Goal: Transaction & Acquisition: Download file/media

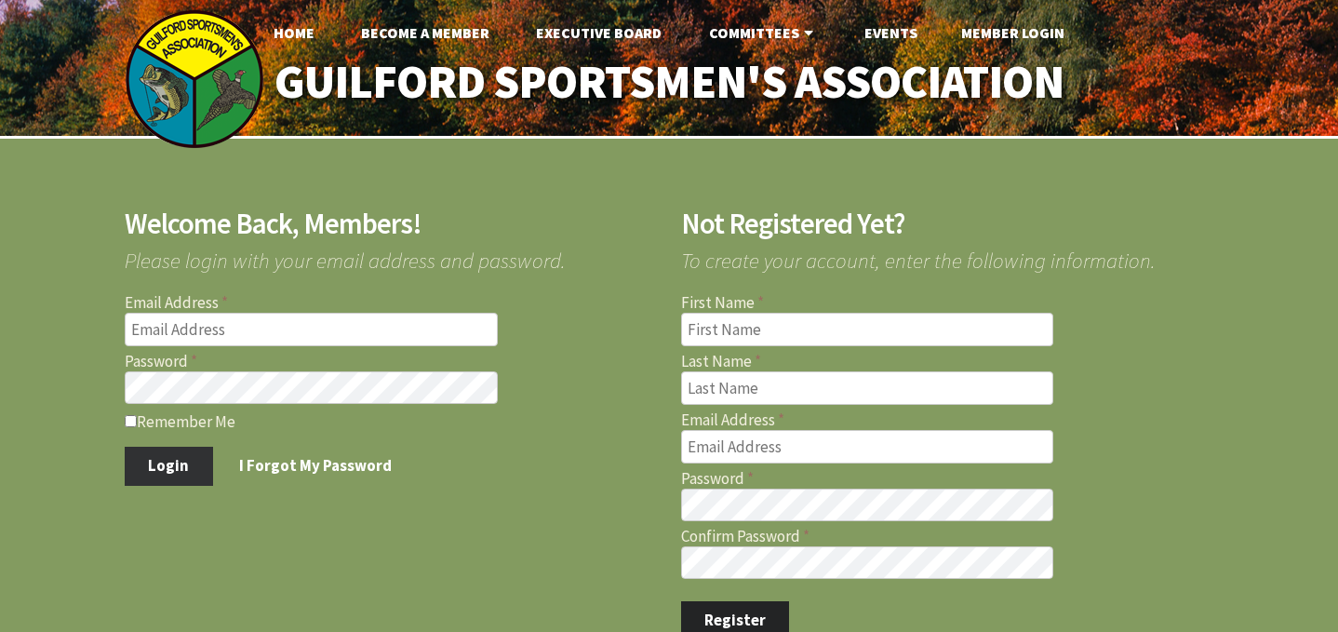
type input "[EMAIL_ADDRESS][DOMAIN_NAME]"
click at [174, 462] on button "Login" at bounding box center [169, 466] width 88 height 39
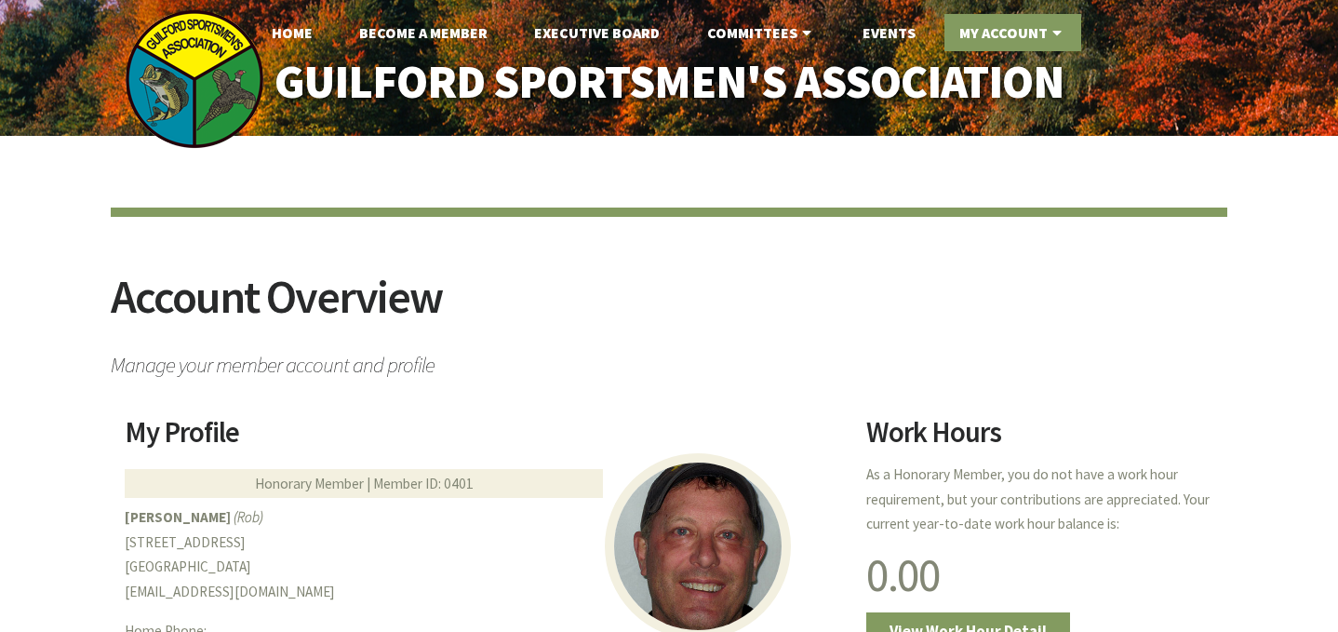
click at [1005, 24] on link "My Account" at bounding box center [1012, 32] width 137 height 37
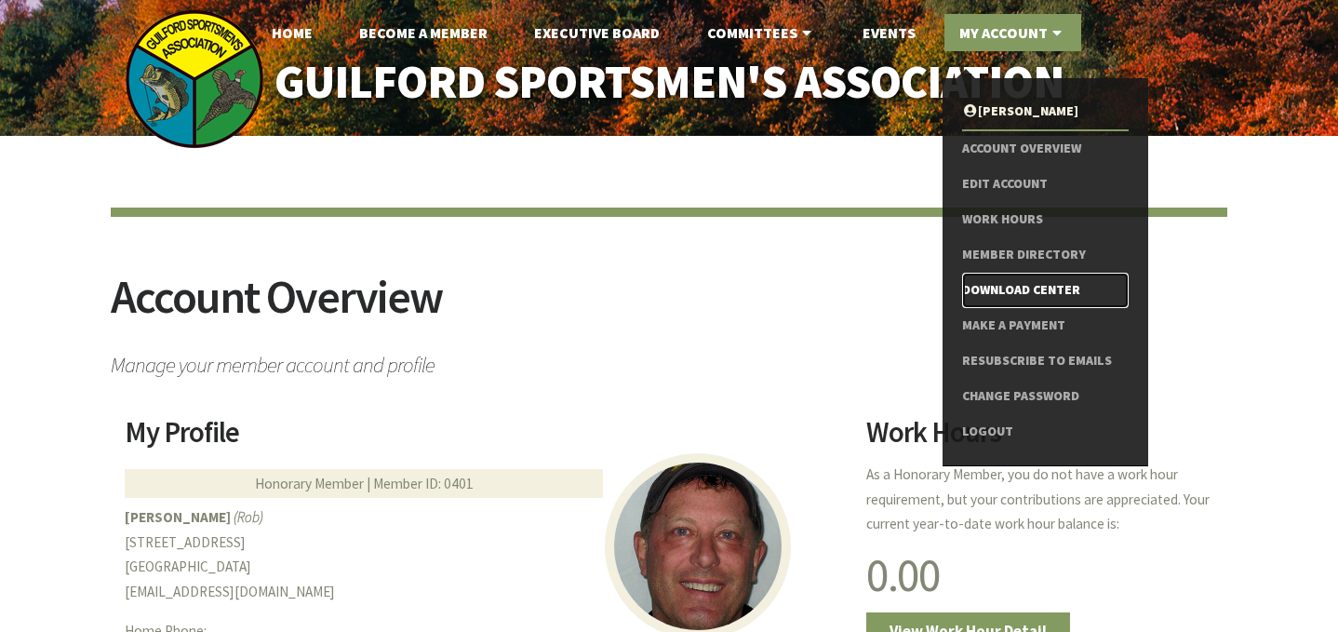
click at [1044, 283] on link "Download Center" at bounding box center [1045, 290] width 167 height 35
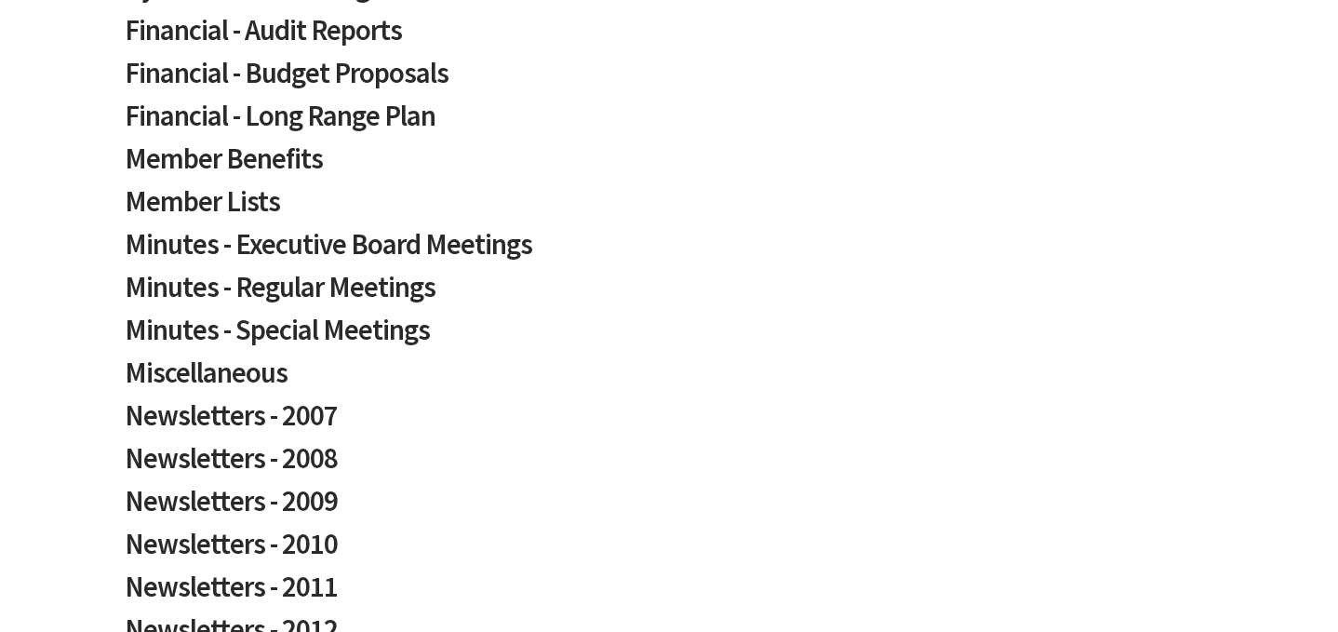
scroll to position [544, 0]
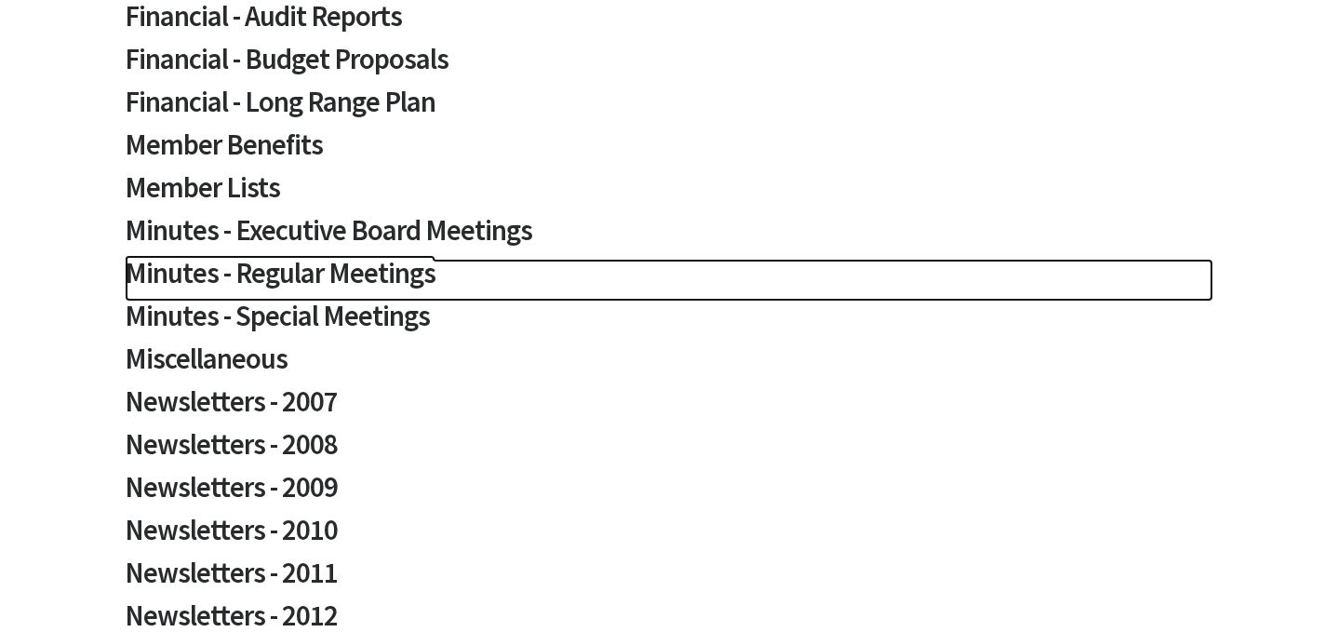
click at [409, 263] on h2 "Minutes - Regular Meetings" at bounding box center [669, 280] width 1089 height 43
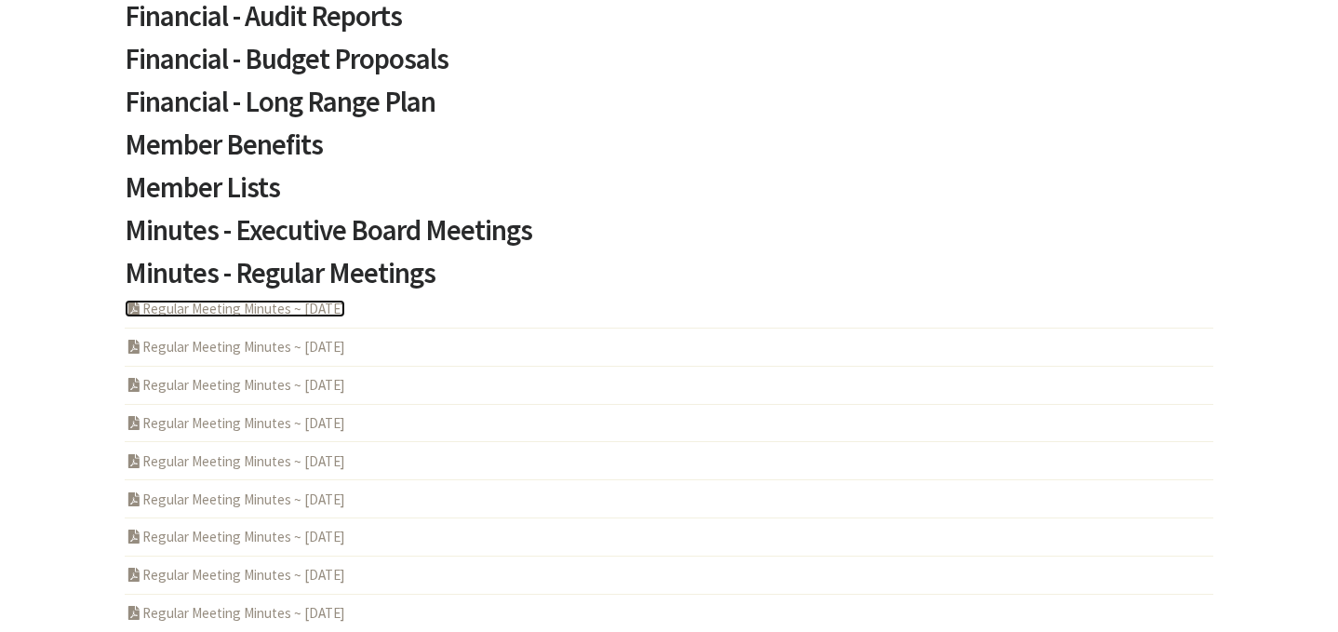
click at [345, 307] on link "PDF Acrobat Document Regular Meeting Minutes ~ [DATE]" at bounding box center [235, 309] width 221 height 18
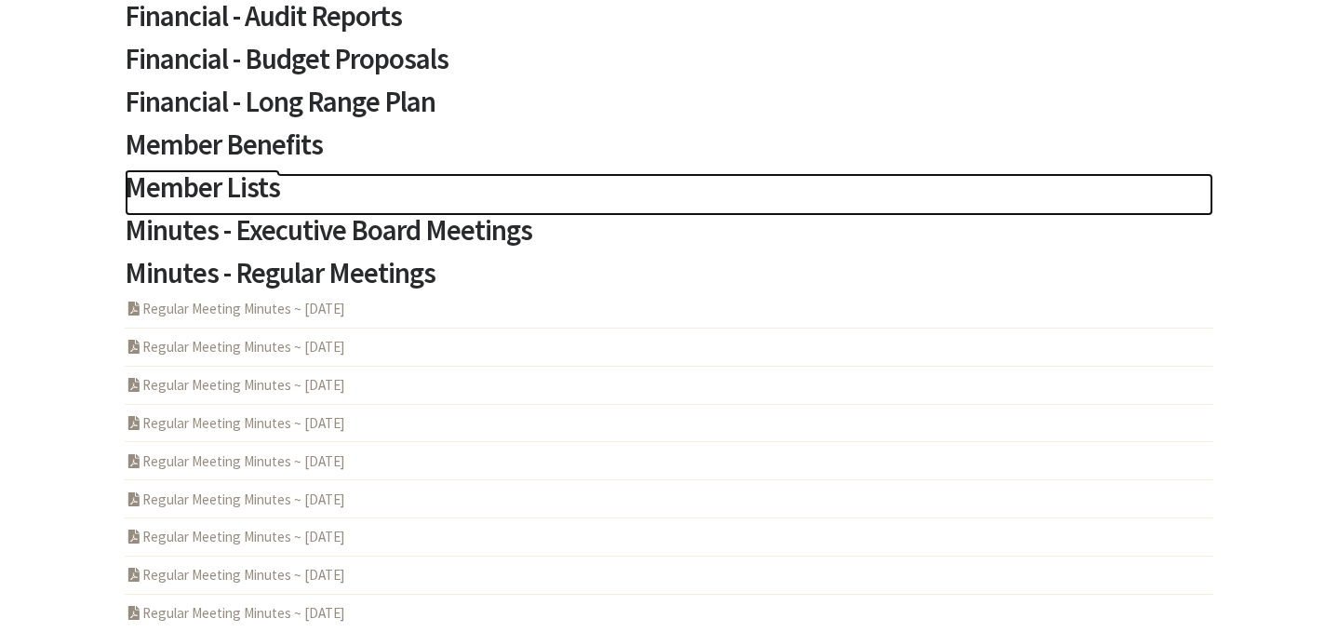
click at [248, 184] on h2 "Member Lists" at bounding box center [669, 194] width 1089 height 43
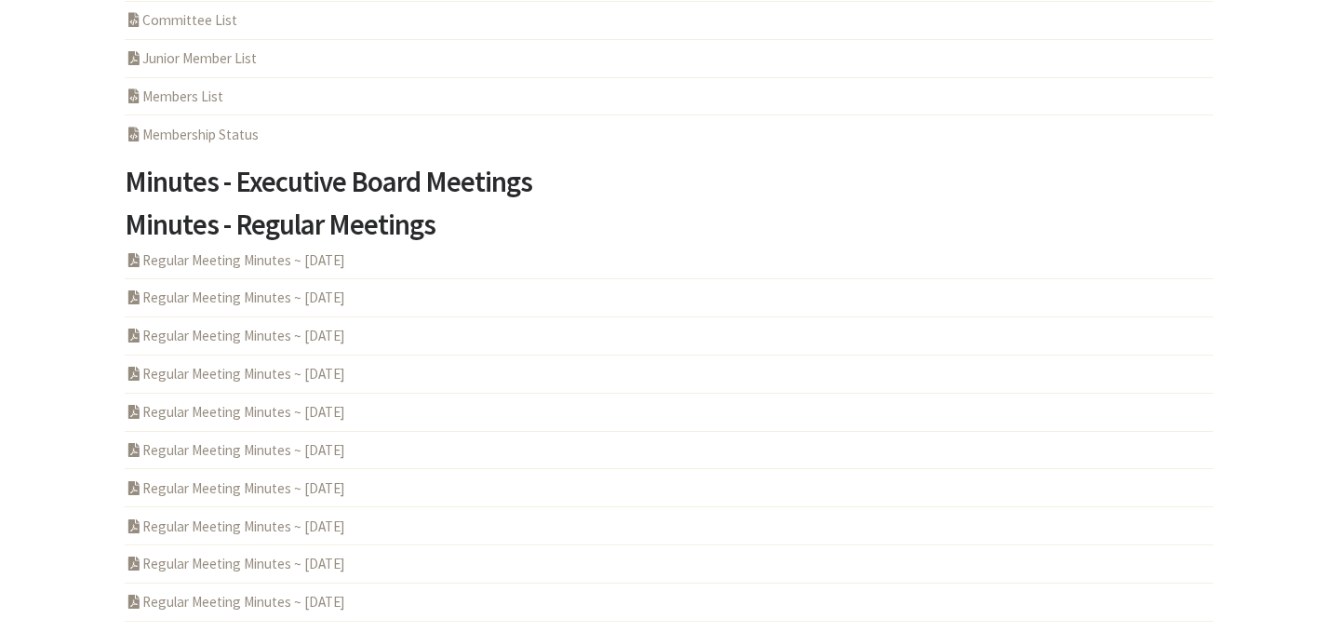
scroll to position [794, 0]
